Goal: Find specific page/section: Find specific page/section

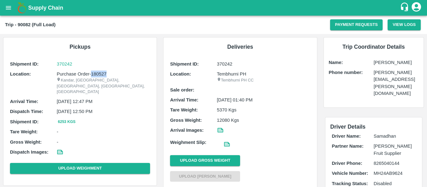
click at [9, 6] on icon "open drawer" at bounding box center [8, 7] width 5 height 3
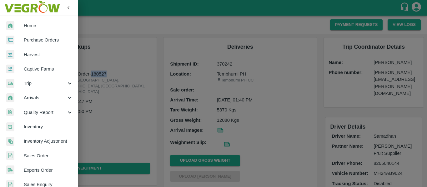
click at [37, 38] on span "Purchase Orders" at bounding box center [48, 40] width 49 height 7
